Goal: Navigation & Orientation: Find specific page/section

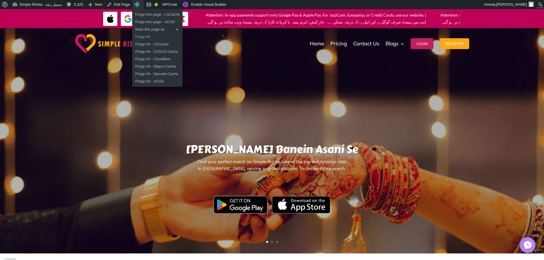
click at [142, 36] on link "Purge All" at bounding box center [157, 36] width 50 height 7
